Goal: Task Accomplishment & Management: Use online tool/utility

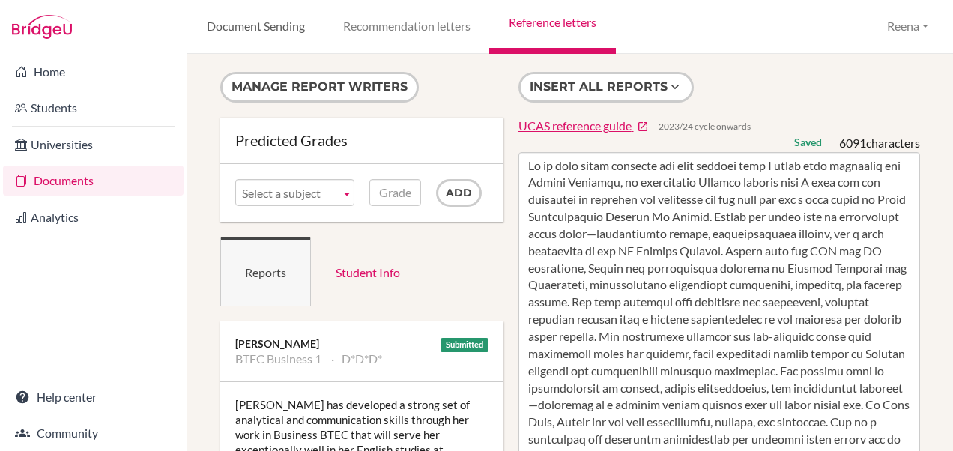
scroll to position [1039, 0]
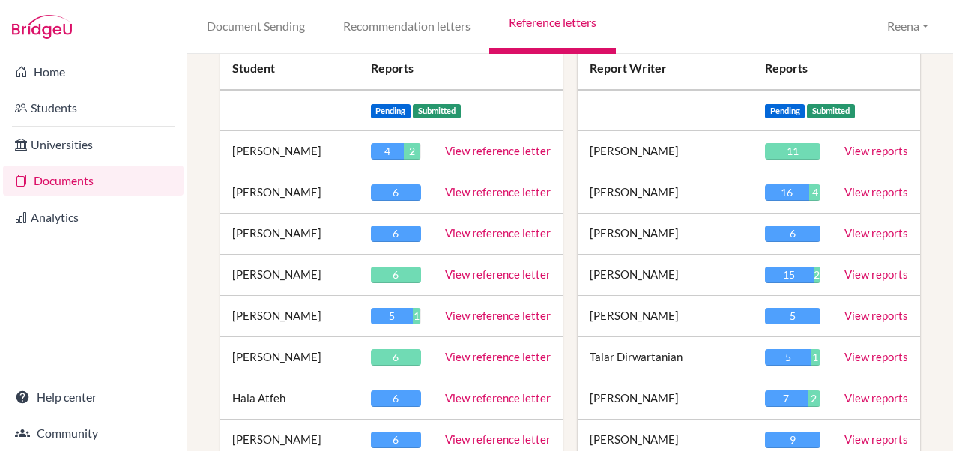
scroll to position [244, 0]
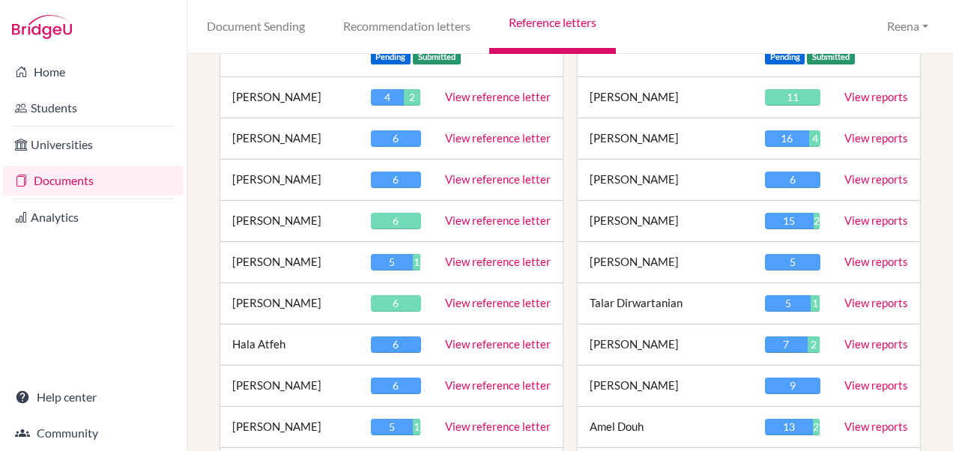
click at [480, 296] on link "View reference letter" at bounding box center [498, 302] width 106 height 13
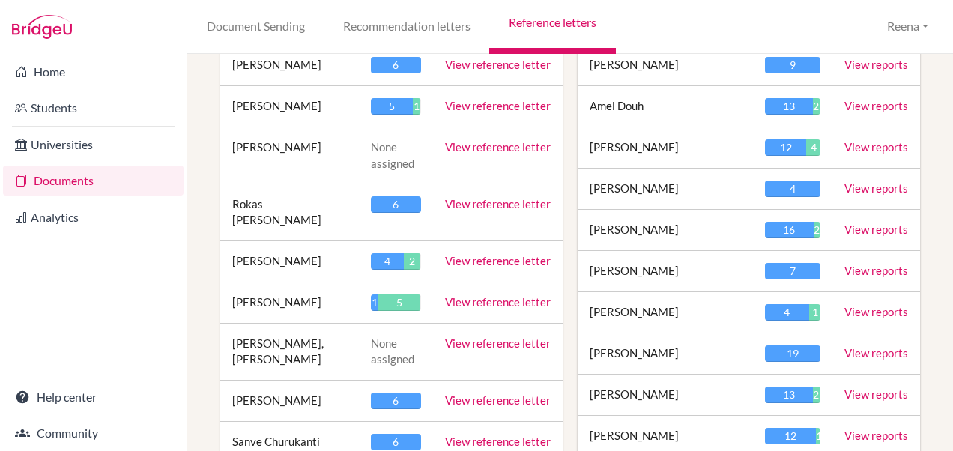
scroll to position [565, 0]
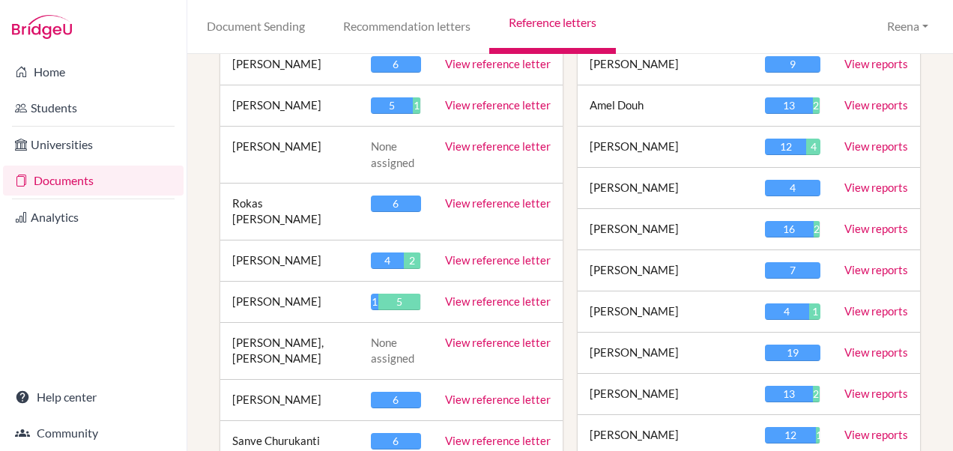
click at [480, 295] on link "View reference letter" at bounding box center [498, 301] width 106 height 13
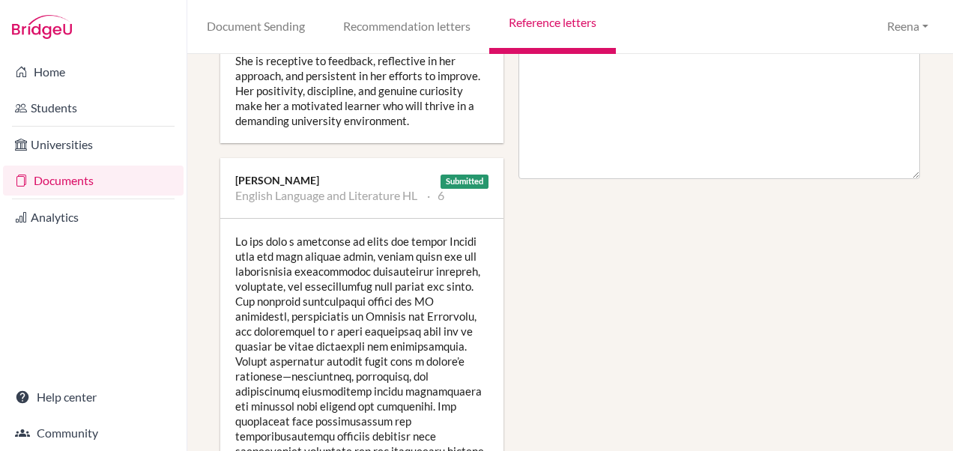
scroll to position [844, 0]
